Goal: Task Accomplishment & Management: Use online tool/utility

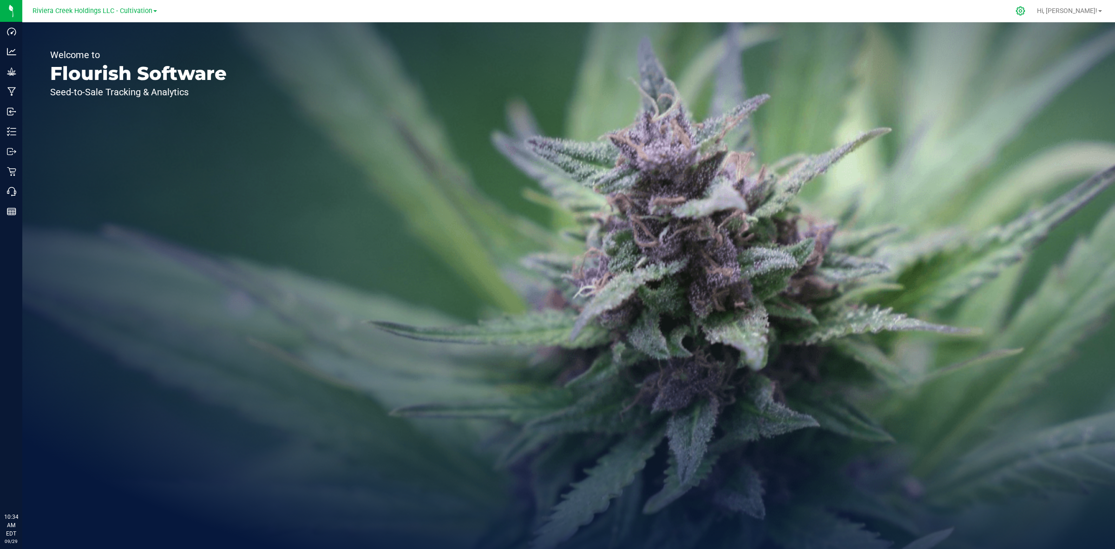
click at [1025, 8] on icon at bounding box center [1021, 11] width 10 height 10
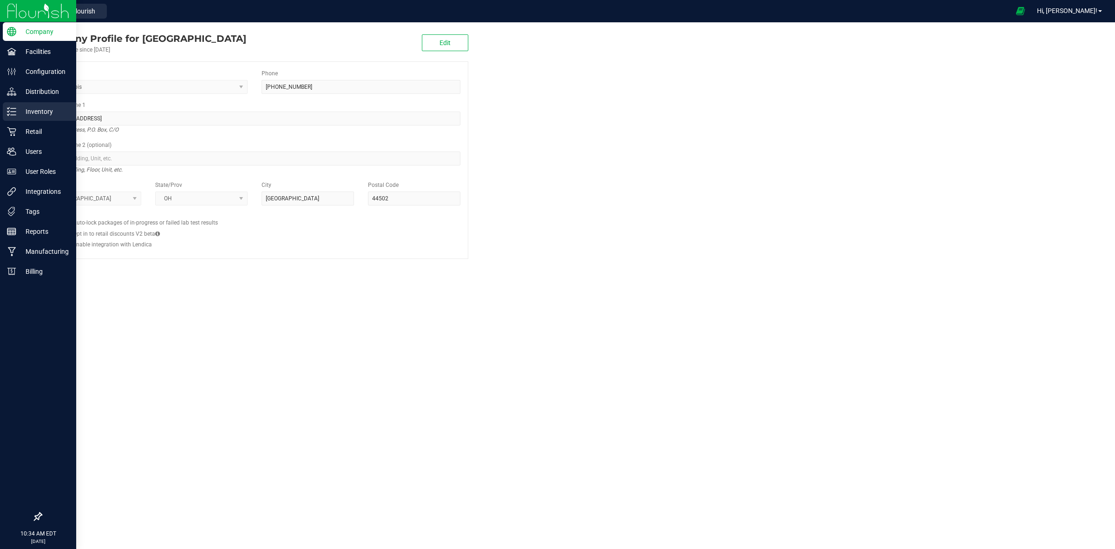
click at [14, 112] on icon at bounding box center [11, 111] width 9 height 9
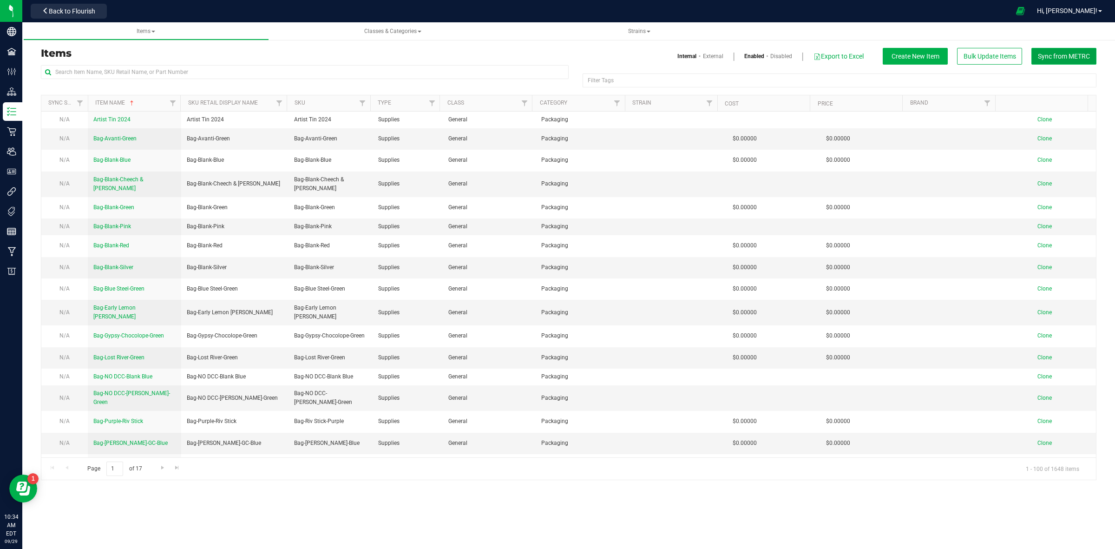
click at [1072, 59] on span "Sync from METRC" at bounding box center [1064, 56] width 52 height 7
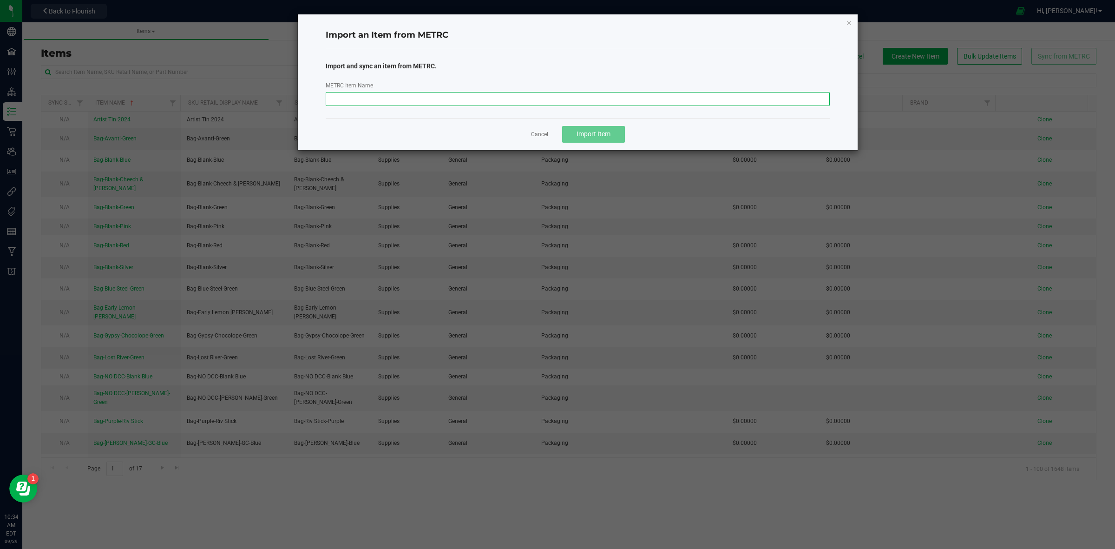
click at [571, 92] on input "METRC Item Name" at bounding box center [578, 99] width 505 height 14
paste input "M00001255226: Bulk Gummies-Watermelon-30mg"
type input "M00001255226: Bulk Gummies-Watermelon-30mg"
click at [342, 140] on div "Cancel Import Item" at bounding box center [578, 134] width 505 height 32
click at [614, 129] on button "Import Item" at bounding box center [593, 134] width 63 height 17
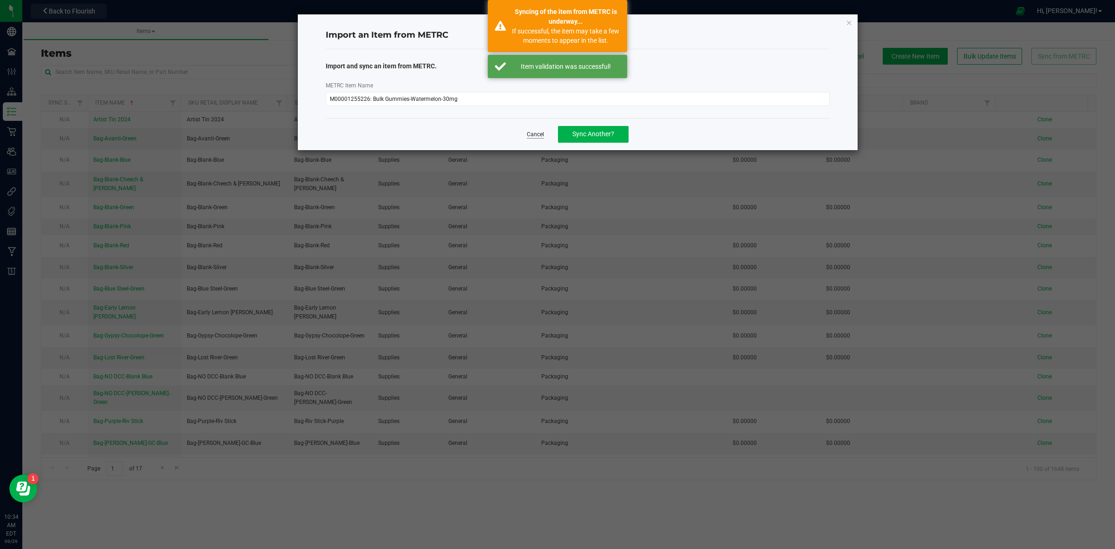
click at [539, 137] on link "Cancel" at bounding box center [535, 135] width 17 height 8
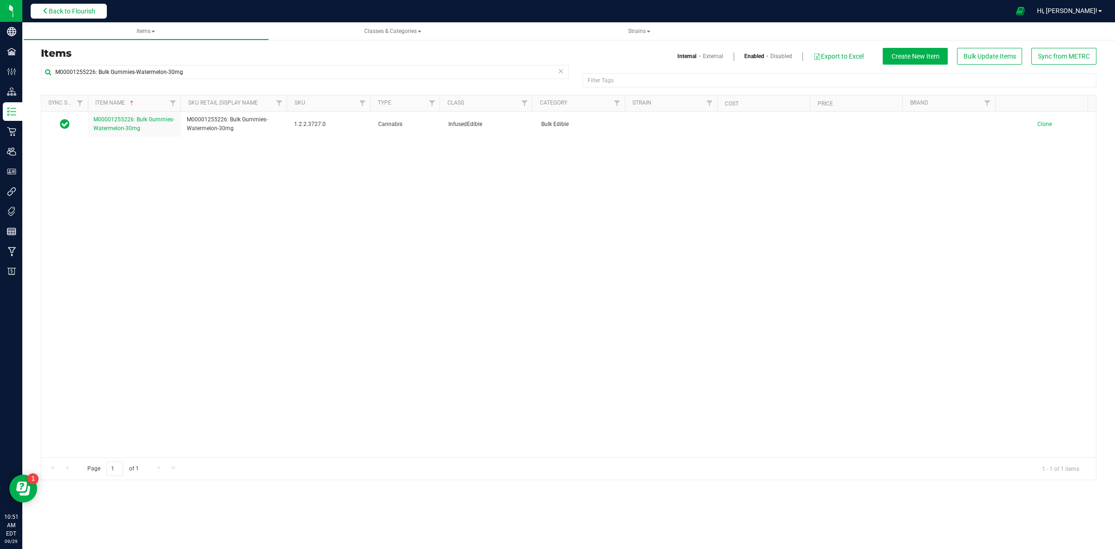
click at [78, 5] on button "Back to Flourish" at bounding box center [69, 11] width 76 height 15
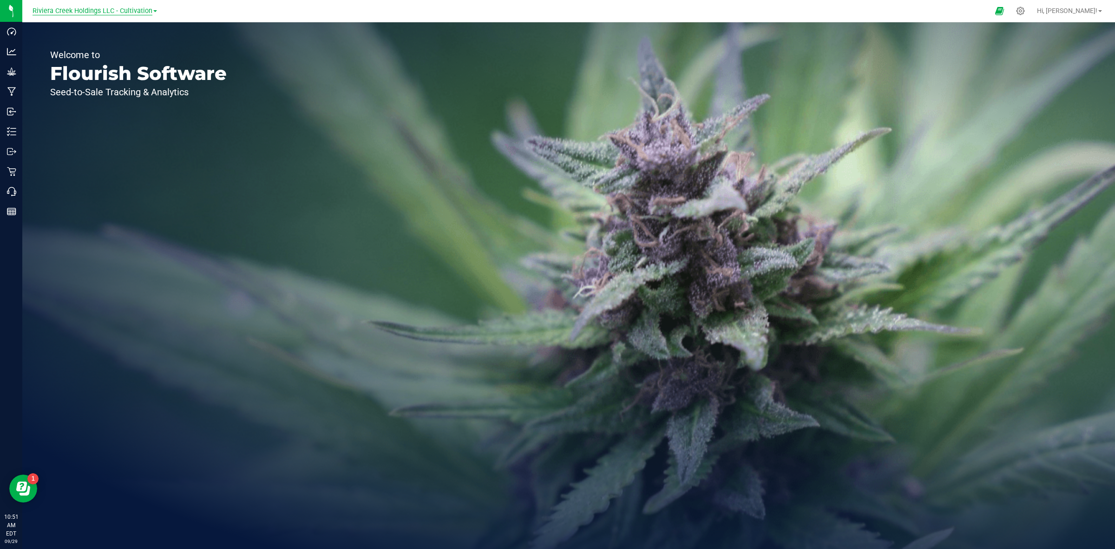
click at [137, 9] on span "Riviera Creek Holdings LLC - Cultivation" at bounding box center [93, 11] width 120 height 8
click at [149, 47] on link "Riviera Creek Holdings LLC - Processing" at bounding box center [95, 45] width 136 height 13
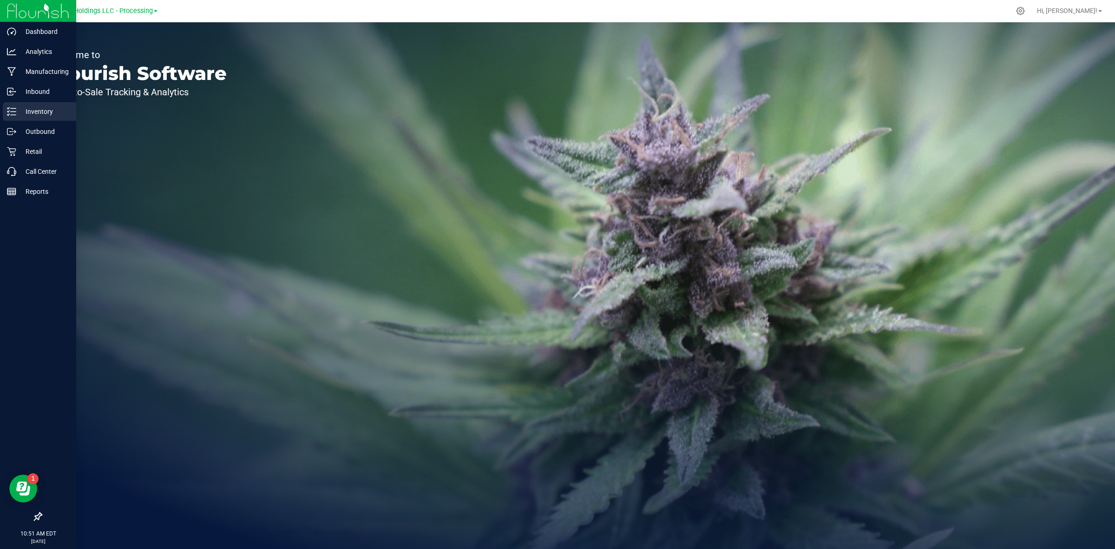
click at [18, 112] on p "Inventory" at bounding box center [44, 111] width 56 height 11
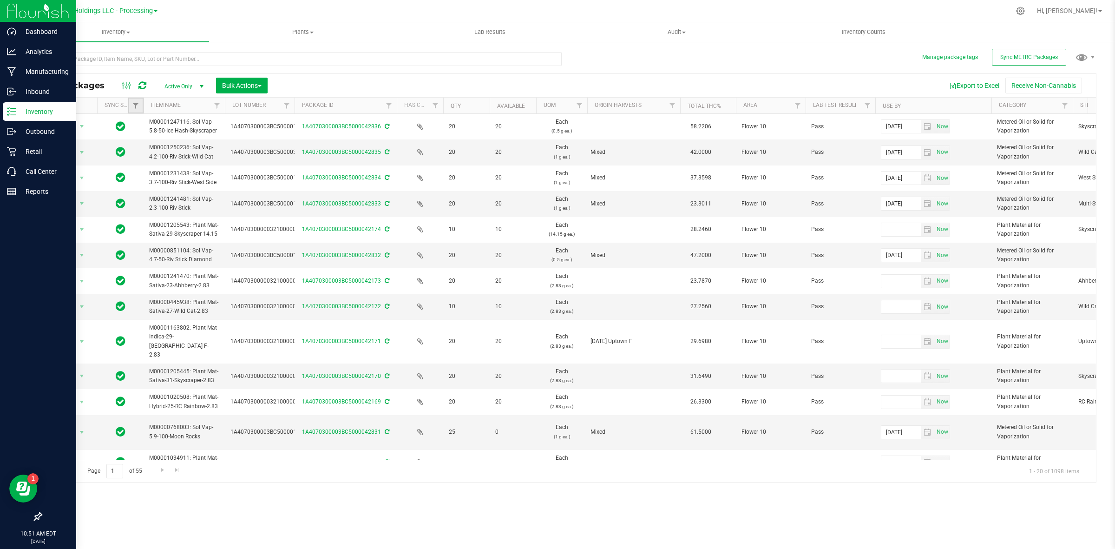
click at [140, 107] on link "Filter" at bounding box center [135, 106] width 15 height 16
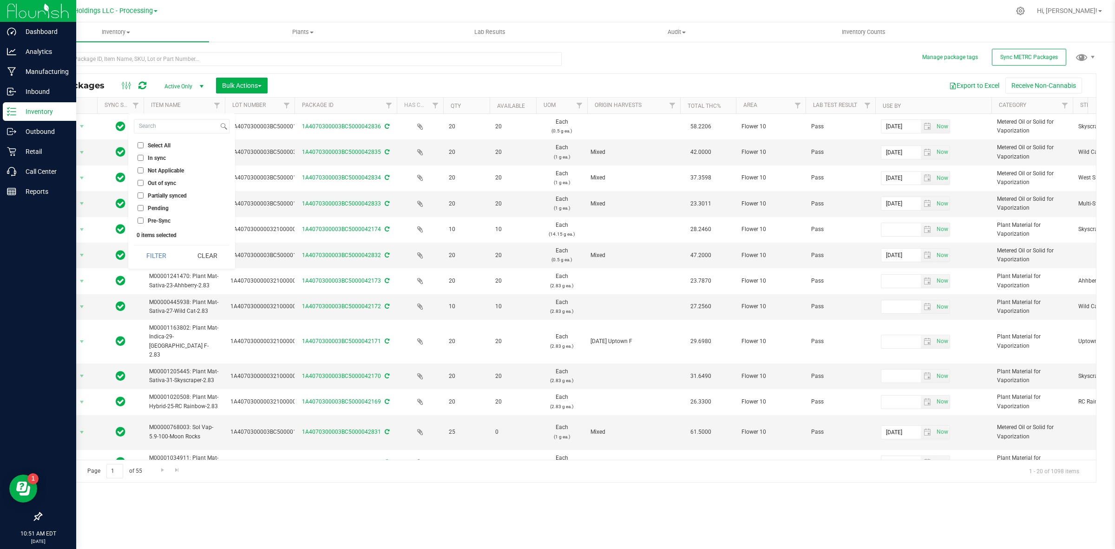
click at [161, 180] on span "Out of sync" at bounding box center [162, 183] width 28 height 6
click at [144, 180] on input "Out of sync" at bounding box center [141, 183] width 6 height 6
checkbox input "true"
click at [159, 266] on div "Select All In sync Not Applicable Out of sync Partially synced Pending Pre-Sync…" at bounding box center [181, 190] width 107 height 155
click at [159, 251] on button "Filter" at bounding box center [156, 255] width 45 height 20
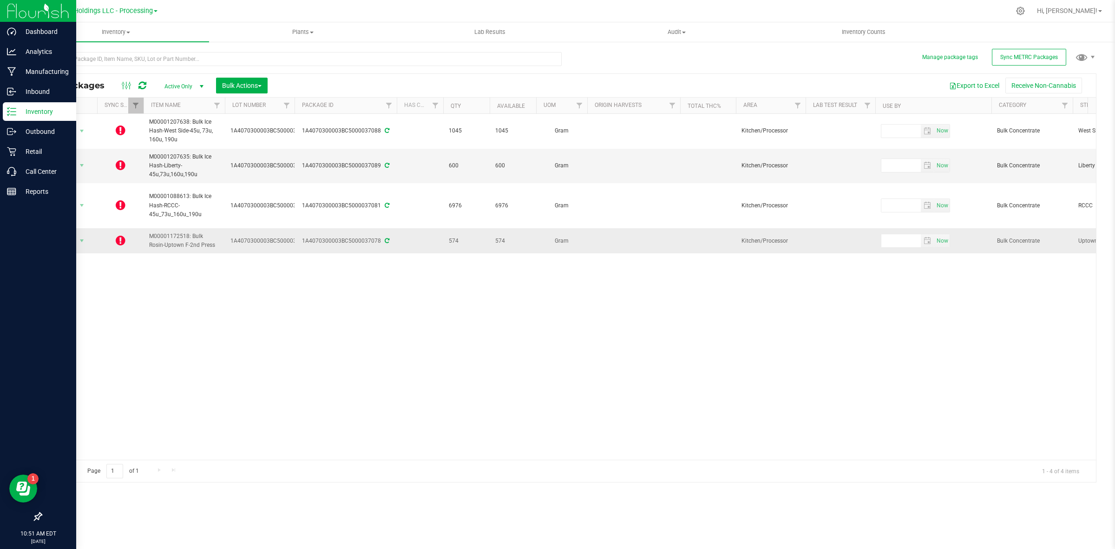
drag, startPoint x: 208, startPoint y: 251, endPoint x: 126, endPoint y: 237, distance: 82.4
click at [155, 243] on span "M00001172518: Bulk Rosin-Uptown F-2nd Press" at bounding box center [184, 241] width 70 height 18
drag, startPoint x: 203, startPoint y: 243, endPoint x: 154, endPoint y: 233, distance: 50.1
click at [154, 233] on span "M00001172518: Bulk Rosin-Uptown F-2nd Press" at bounding box center [184, 241] width 70 height 18
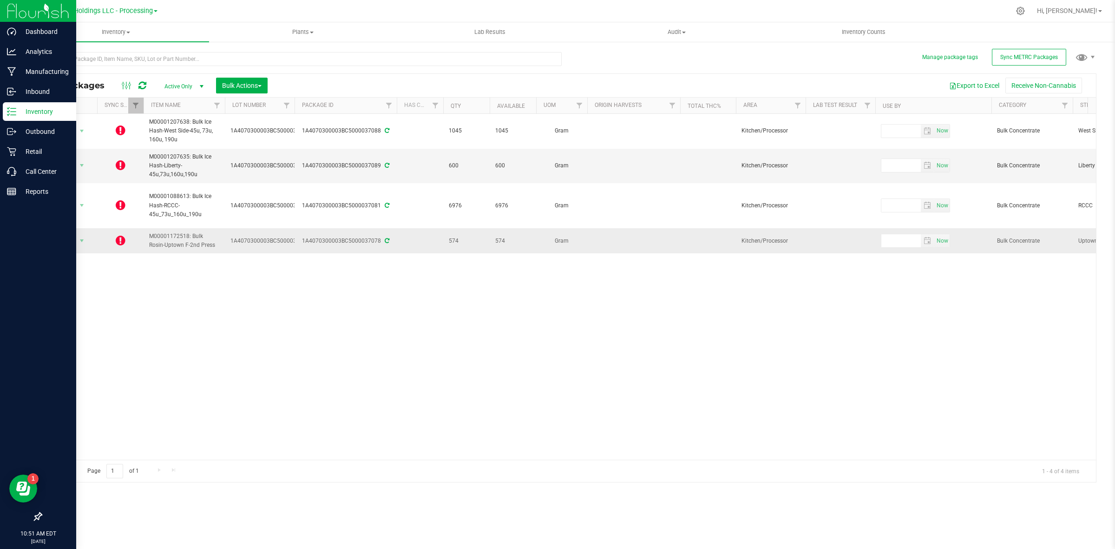
click at [183, 245] on span "M00001172518: Bulk Rosin-Uptown F-2nd Press" at bounding box center [184, 241] width 70 height 18
drag, startPoint x: 204, startPoint y: 244, endPoint x: 127, endPoint y: 238, distance: 77.8
click at [154, 238] on span "M00001172518: Bulk Rosin-Uptown F-2nd Press" at bounding box center [184, 241] width 70 height 18
click at [141, 379] on div "Action Action Edit attributes Global inventory Lock package Package audit log P…" at bounding box center [568, 287] width 1055 height 346
